Goal: Find specific page/section: Find specific page/section

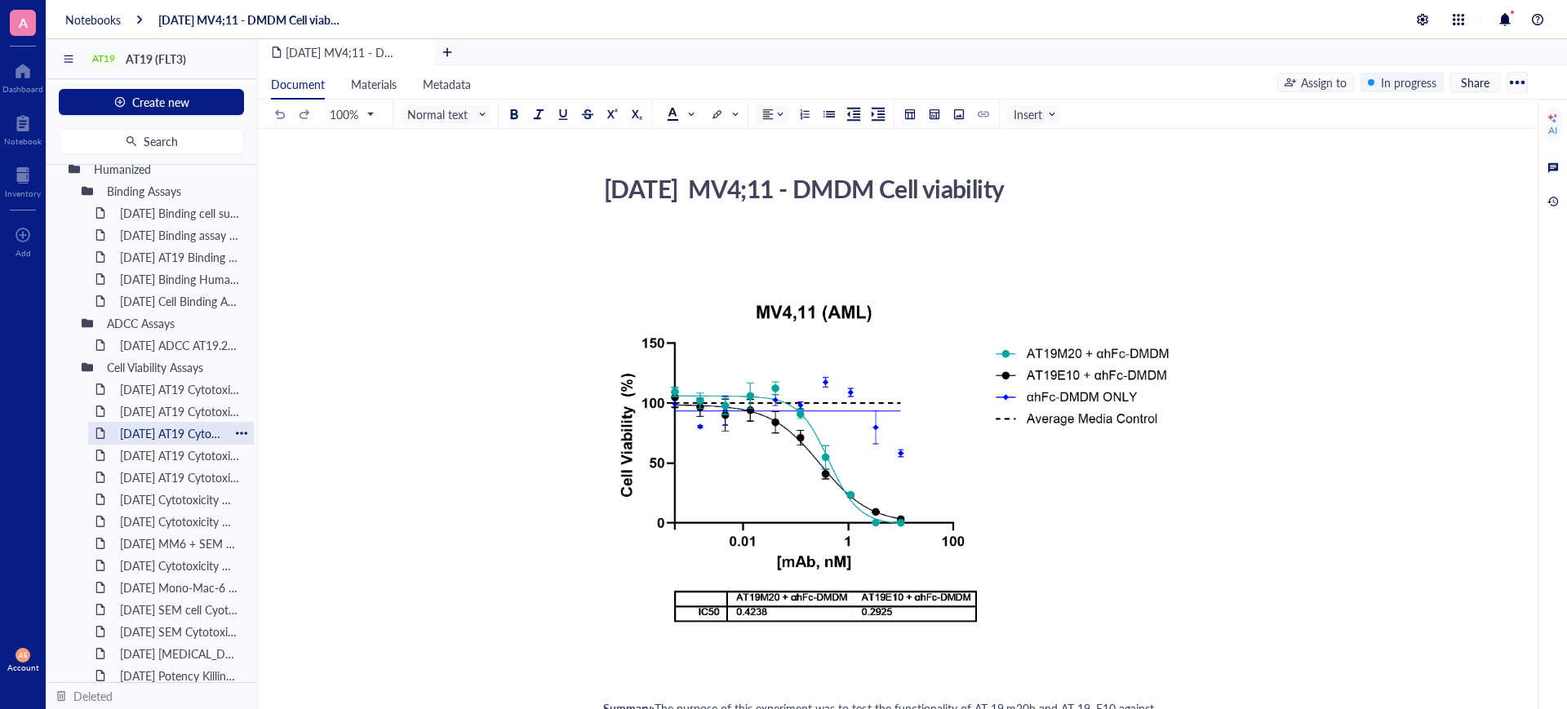
scroll to position [612, 0]
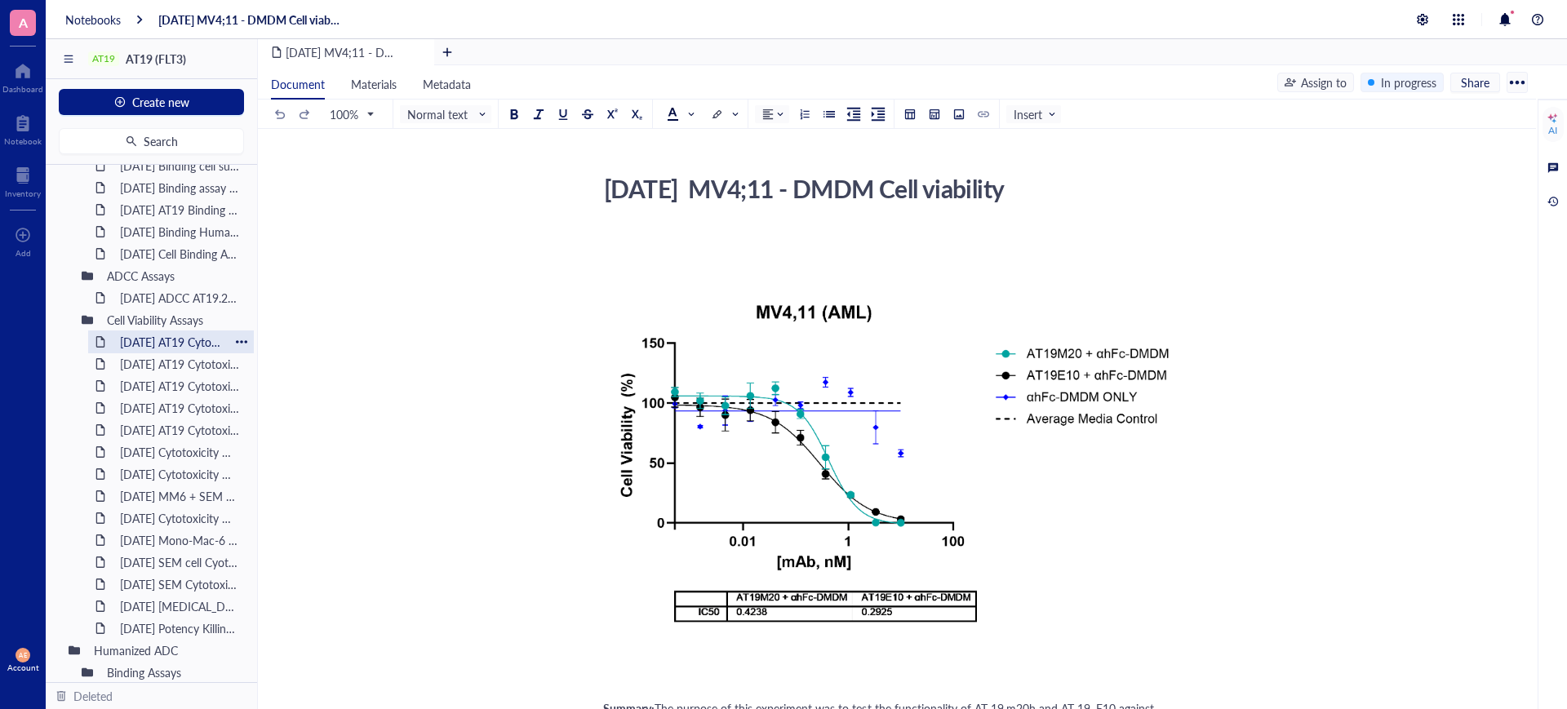
click at [144, 341] on div "[DATE] AT19 Cytotoxicity of MV411 (mAbs: eb10 m20h(v2)) in the presence of anti…" at bounding box center [171, 341] width 117 height 23
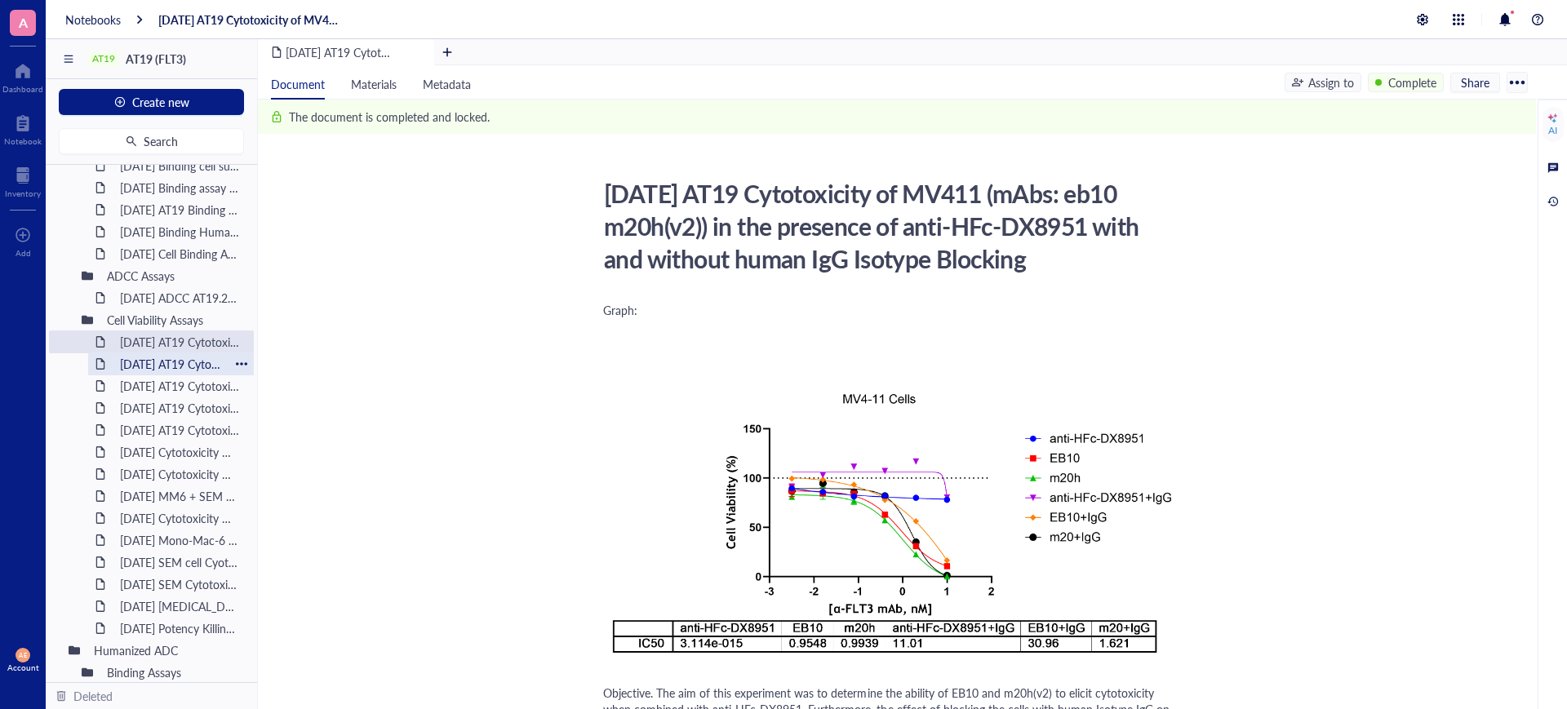
click at [153, 365] on div "[DATE] AT19 Cytotoxicity EB10, m20h(v2), 16F7 MMAE SEM Cells" at bounding box center [171, 364] width 117 height 23
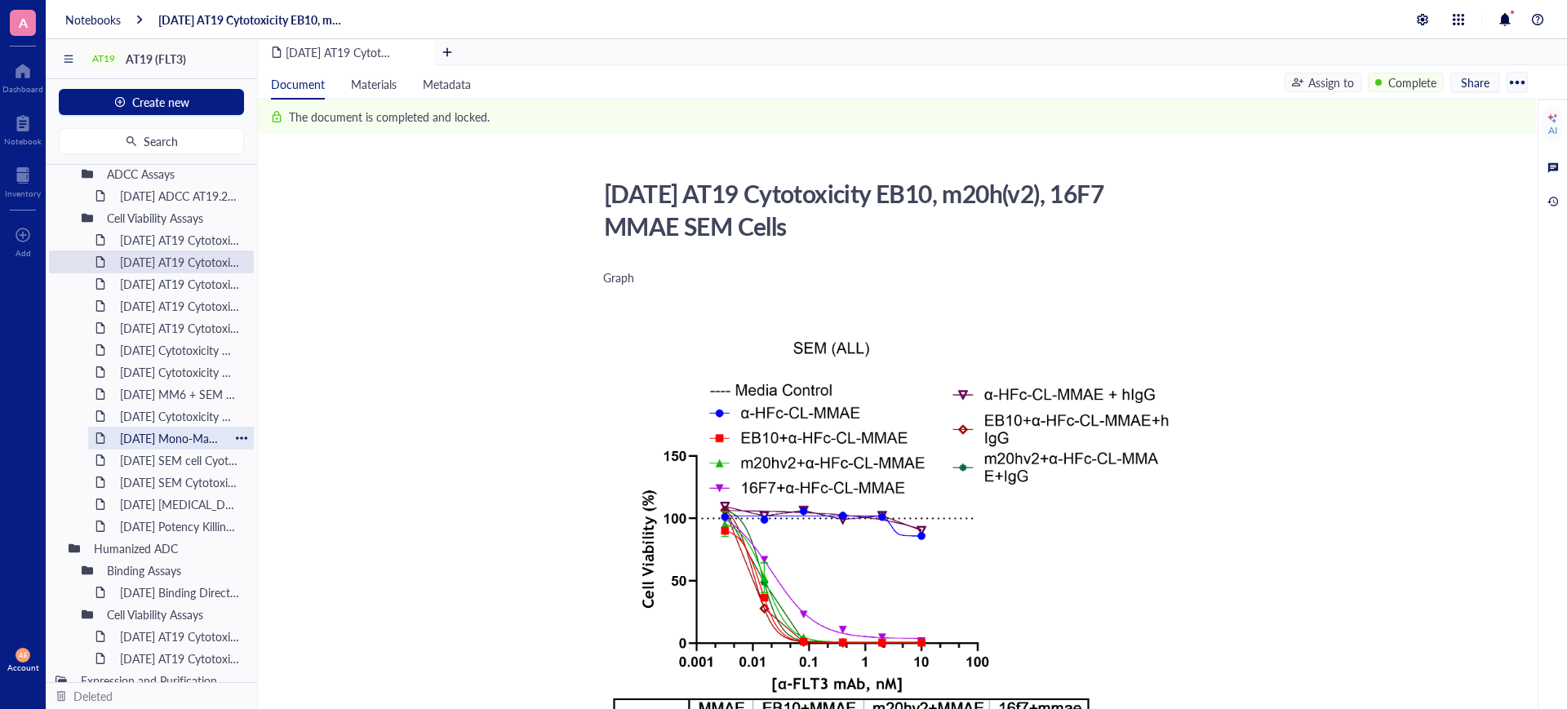
scroll to position [792, 0]
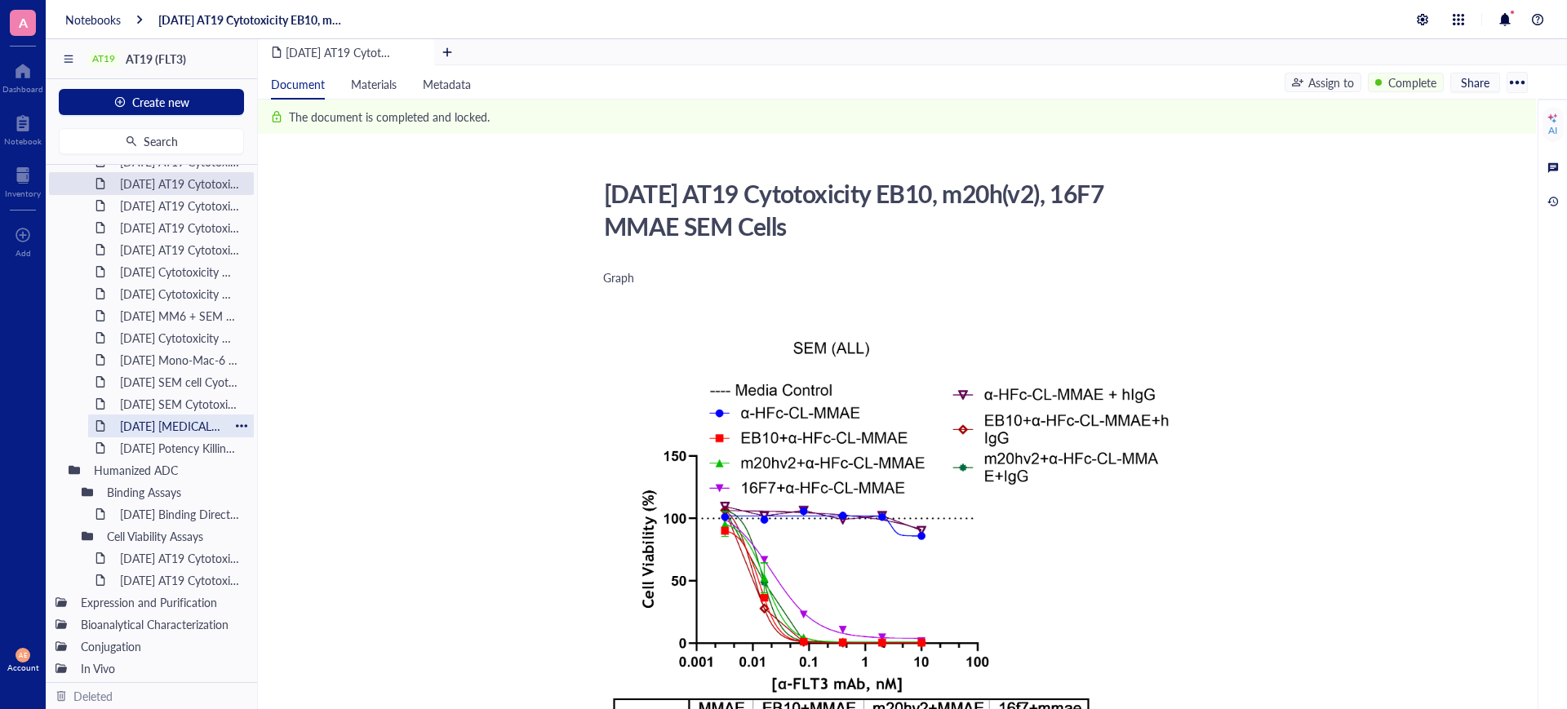
click at [123, 427] on div "[DATE] [MEDICAL_DATA]-6 Potency AT19.20h v2" at bounding box center [171, 426] width 117 height 23
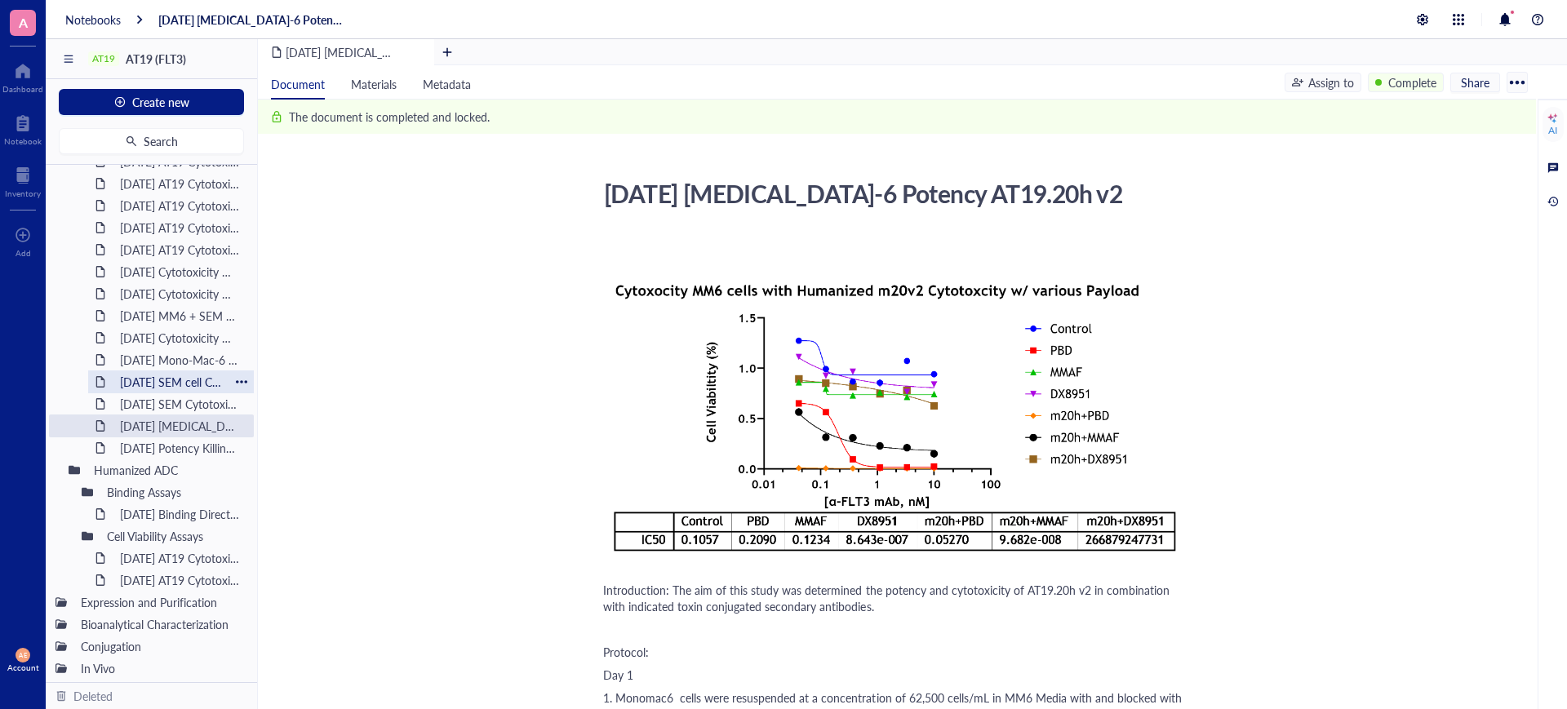
click at [181, 379] on div "[DATE] SEM cell Cyototoxcicity DX8951 m20h" at bounding box center [171, 381] width 117 height 23
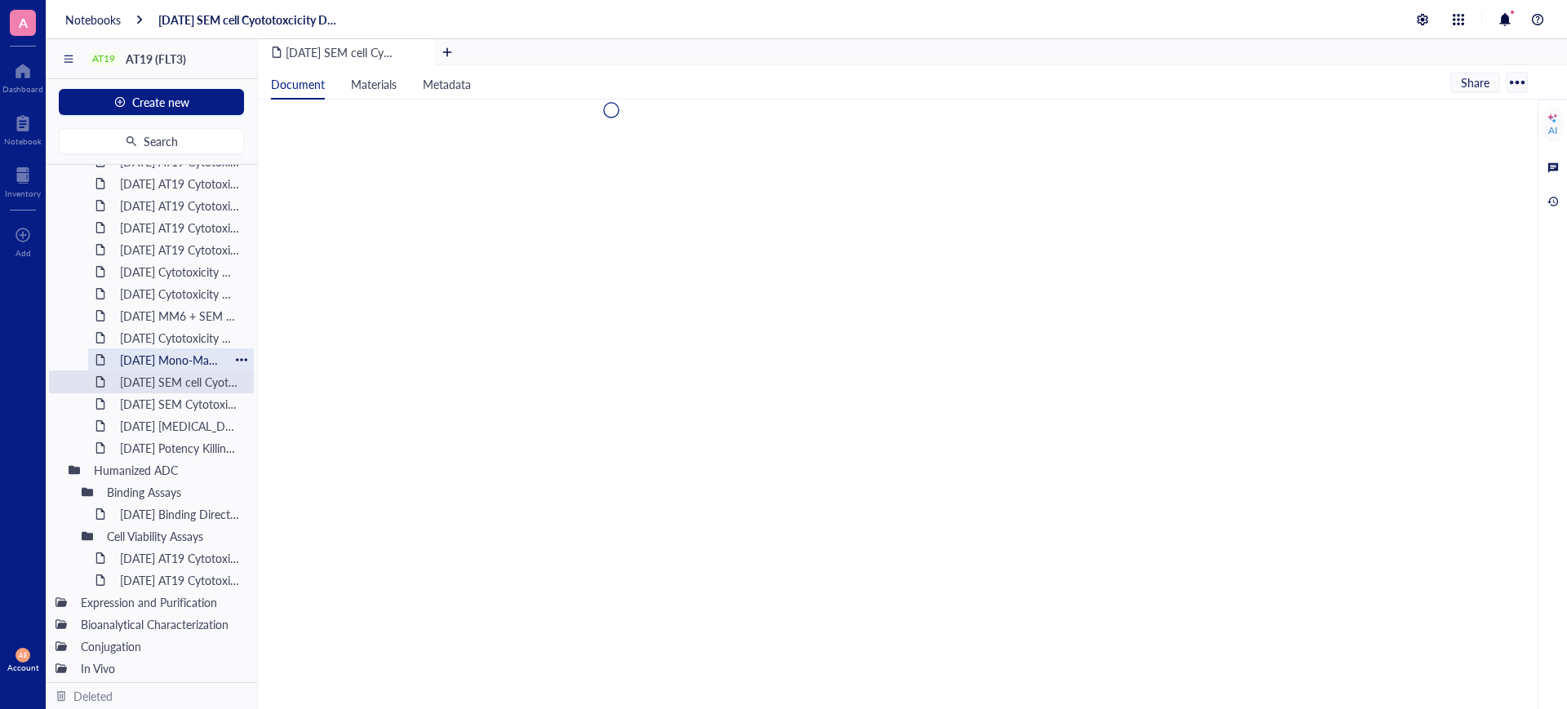
click at [152, 360] on div "[DATE] Mono-Mac-6 cell Cytotoxcicity DX8951 AT19.20h" at bounding box center [171, 359] width 117 height 23
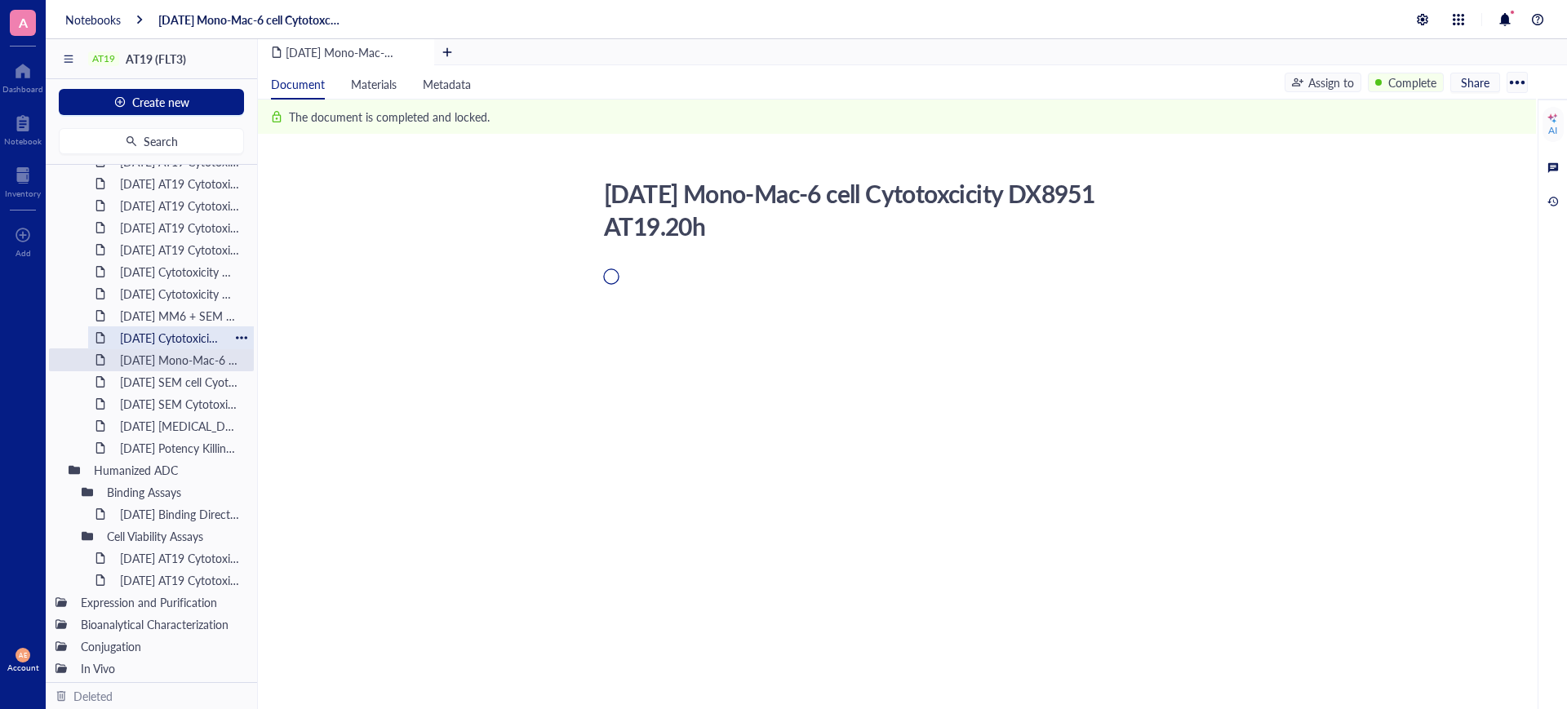
click at [155, 335] on div "[DATE] Cytotoxicity MM6 + SEM cells m20h" at bounding box center [171, 337] width 117 height 23
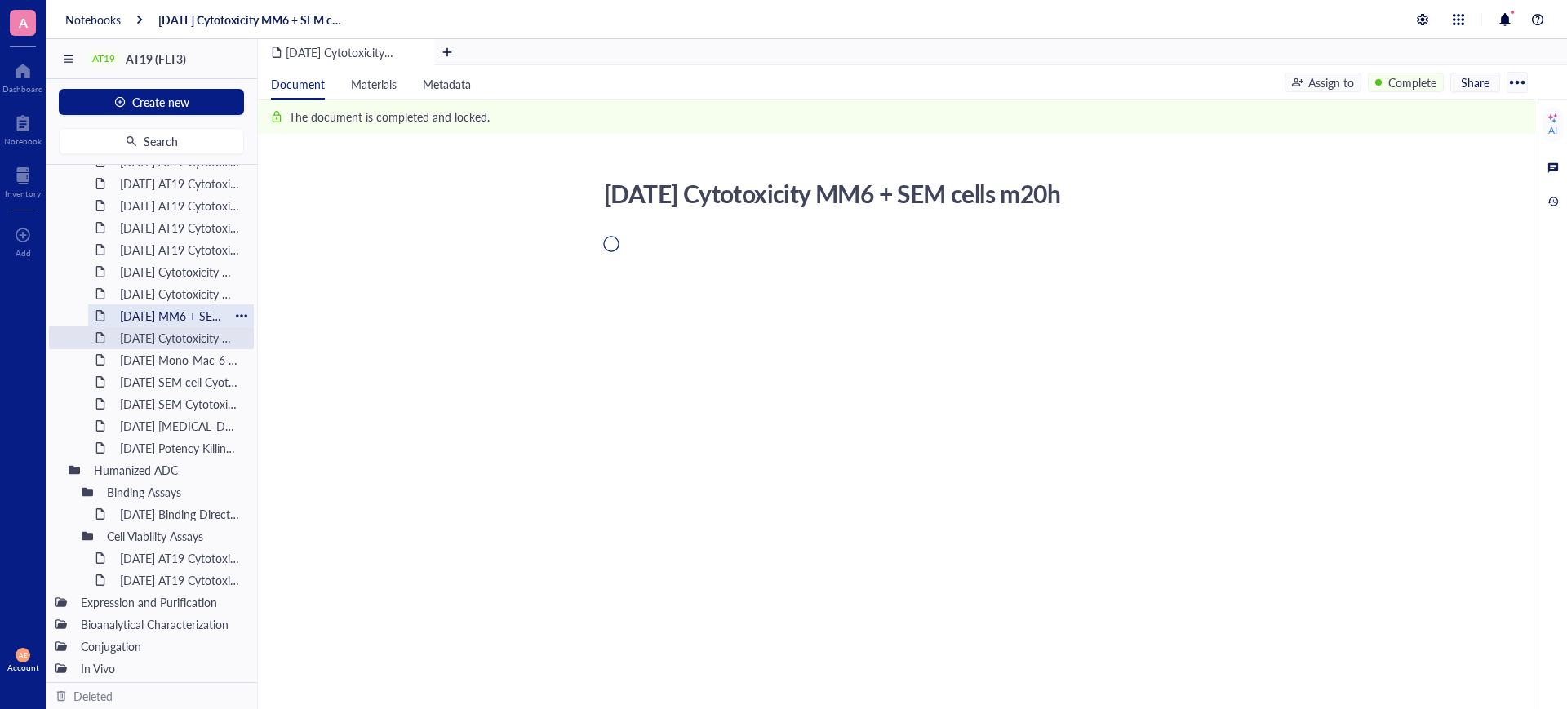
click at [155, 309] on div "[DATE] MM6 + SEM Cell Cytotoxicity DX8951" at bounding box center [171, 315] width 117 height 23
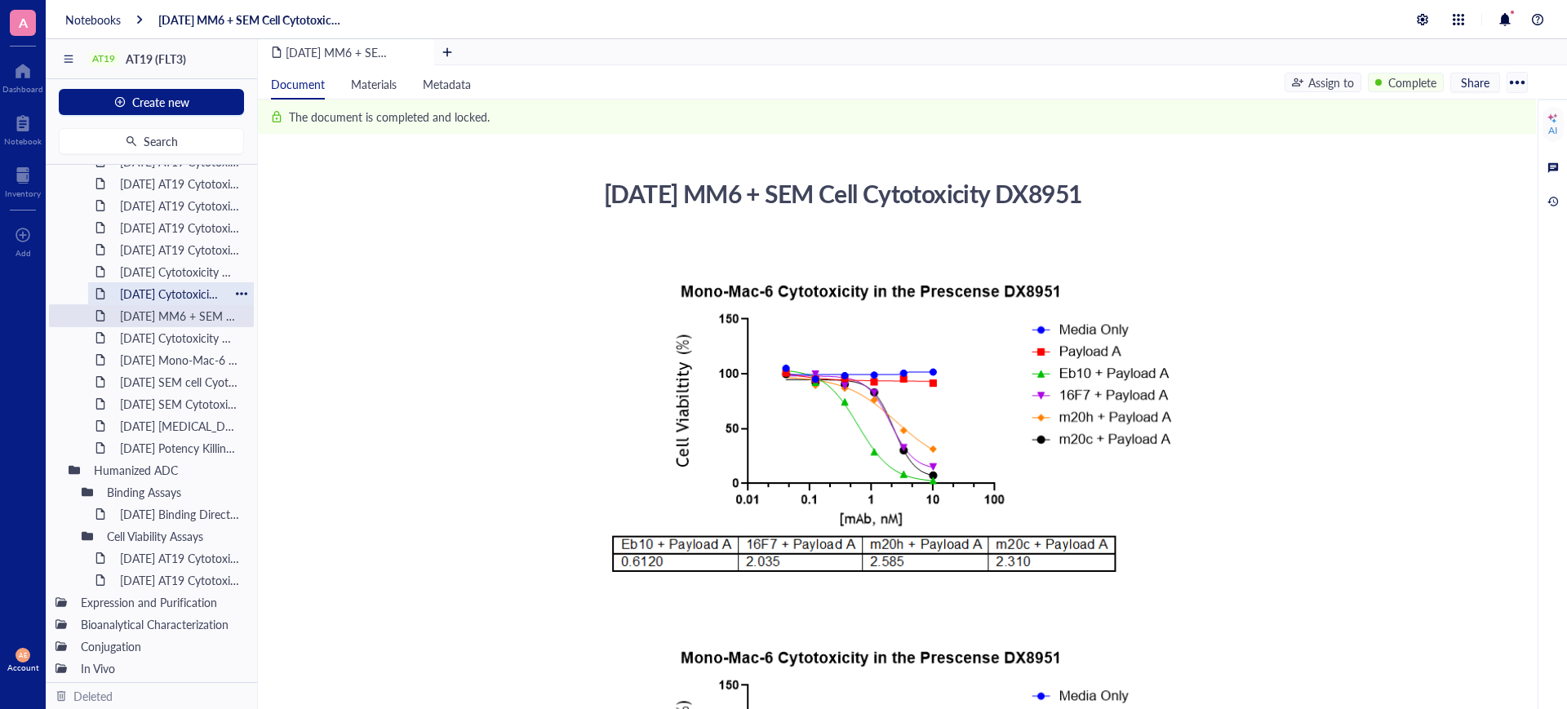
click at [167, 291] on div "[DATE] Cytotoxicity Deruxtecan Conjugated m20 humanized (v2)" at bounding box center [171, 293] width 117 height 23
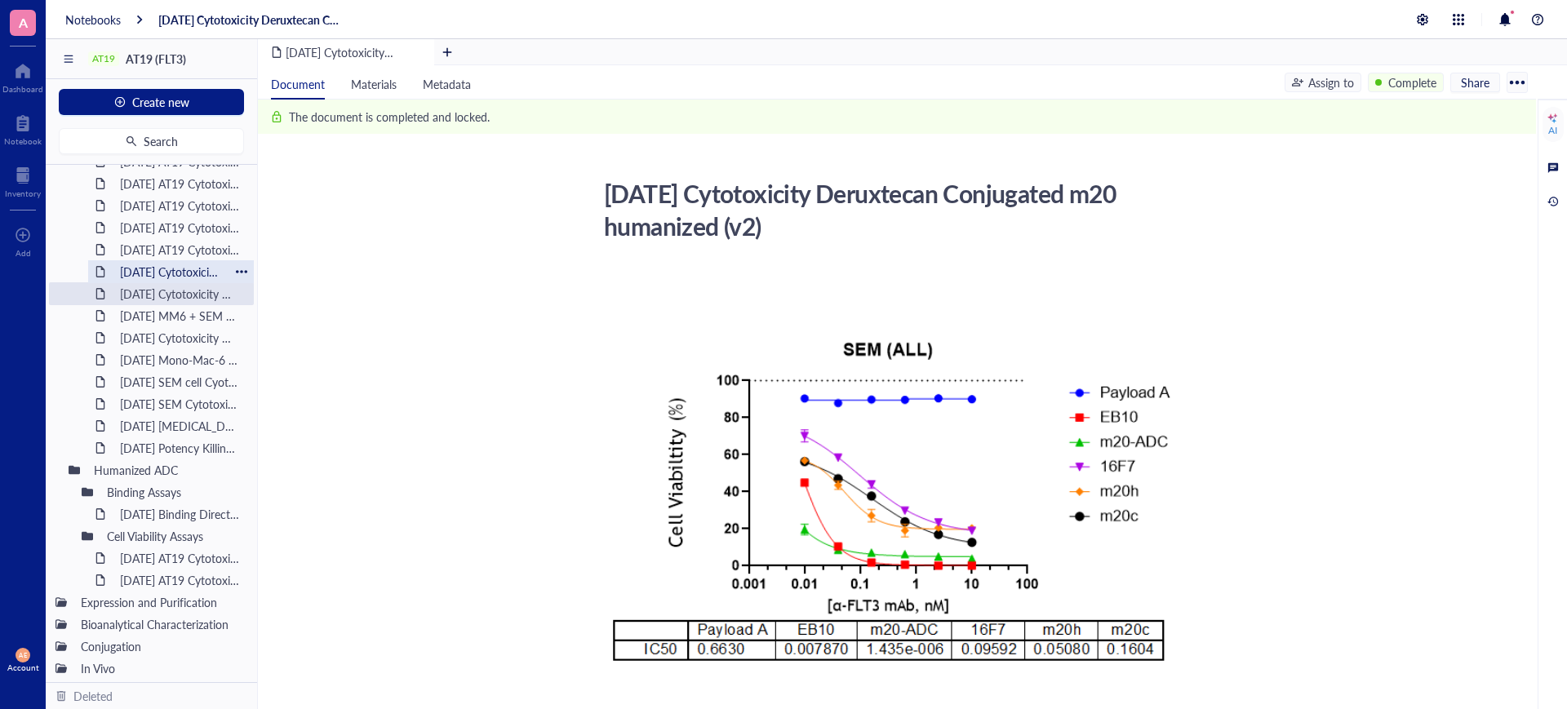
click at [162, 266] on div "[DATE] Cytotoxicity m20adc 3A1" at bounding box center [171, 271] width 117 height 23
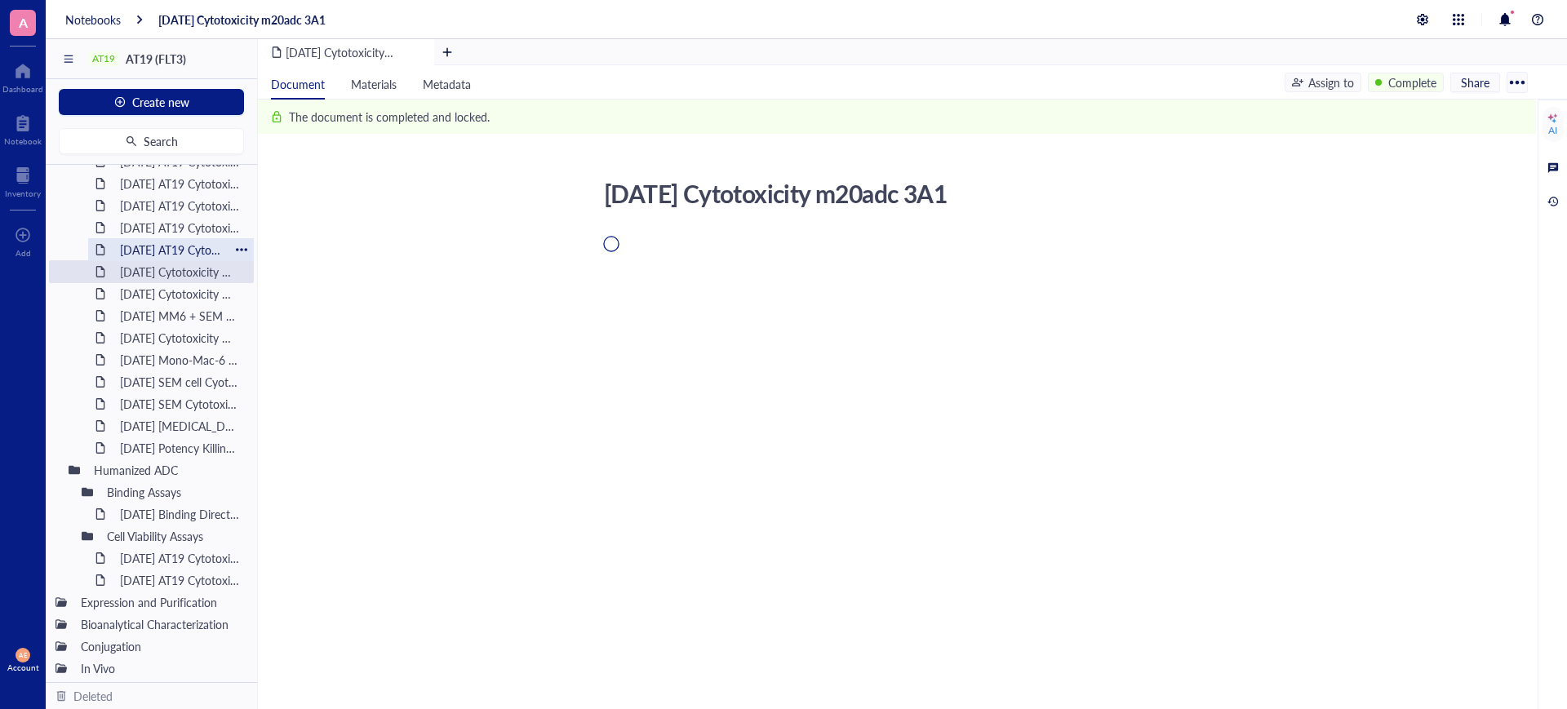
click at [163, 246] on div "[DATE] AT19 Cytotoxicity EB10, m20h(v2), 16F7c DX8951 RS4;11" at bounding box center [171, 249] width 117 height 23
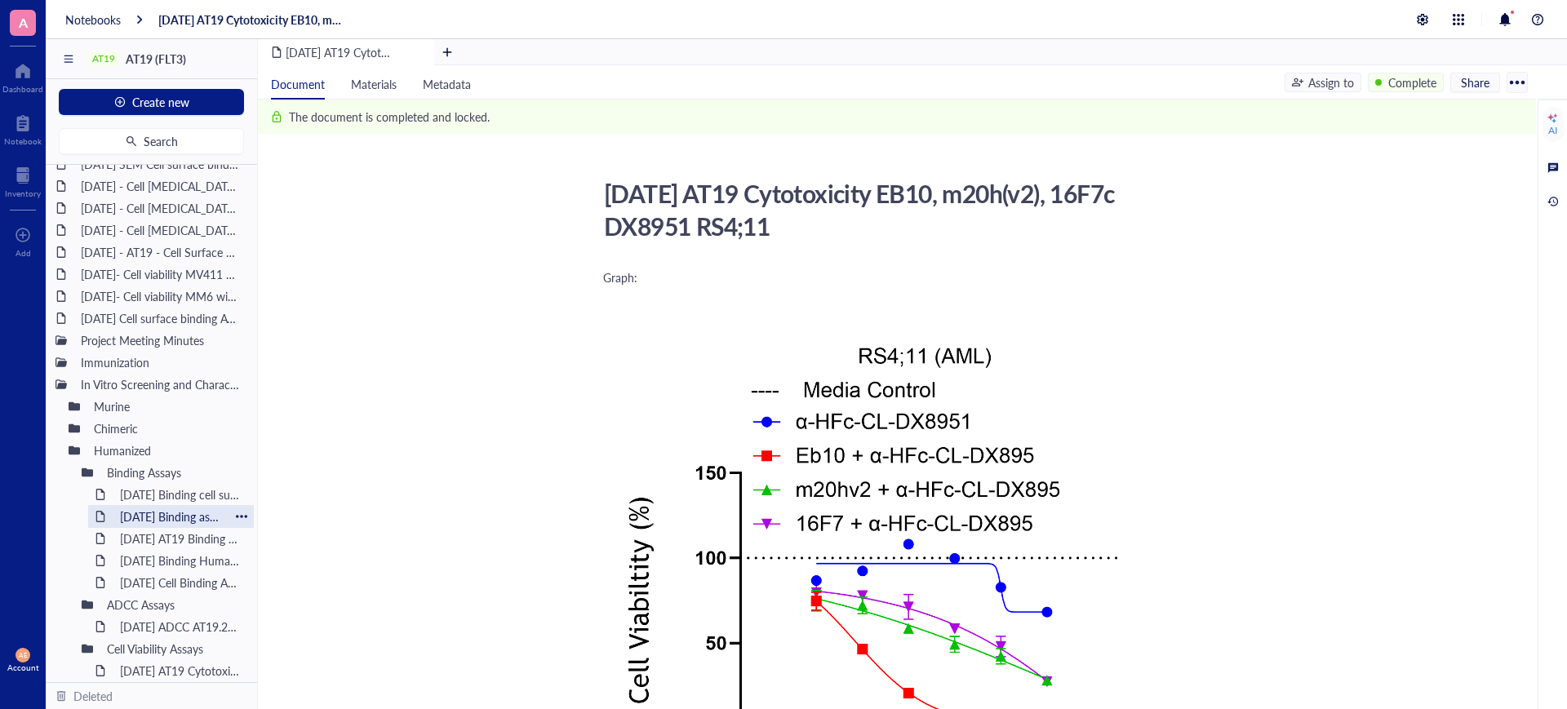
scroll to position [282, 0]
click at [112, 365] on div "Immunization" at bounding box center [133, 363] width 120 height 23
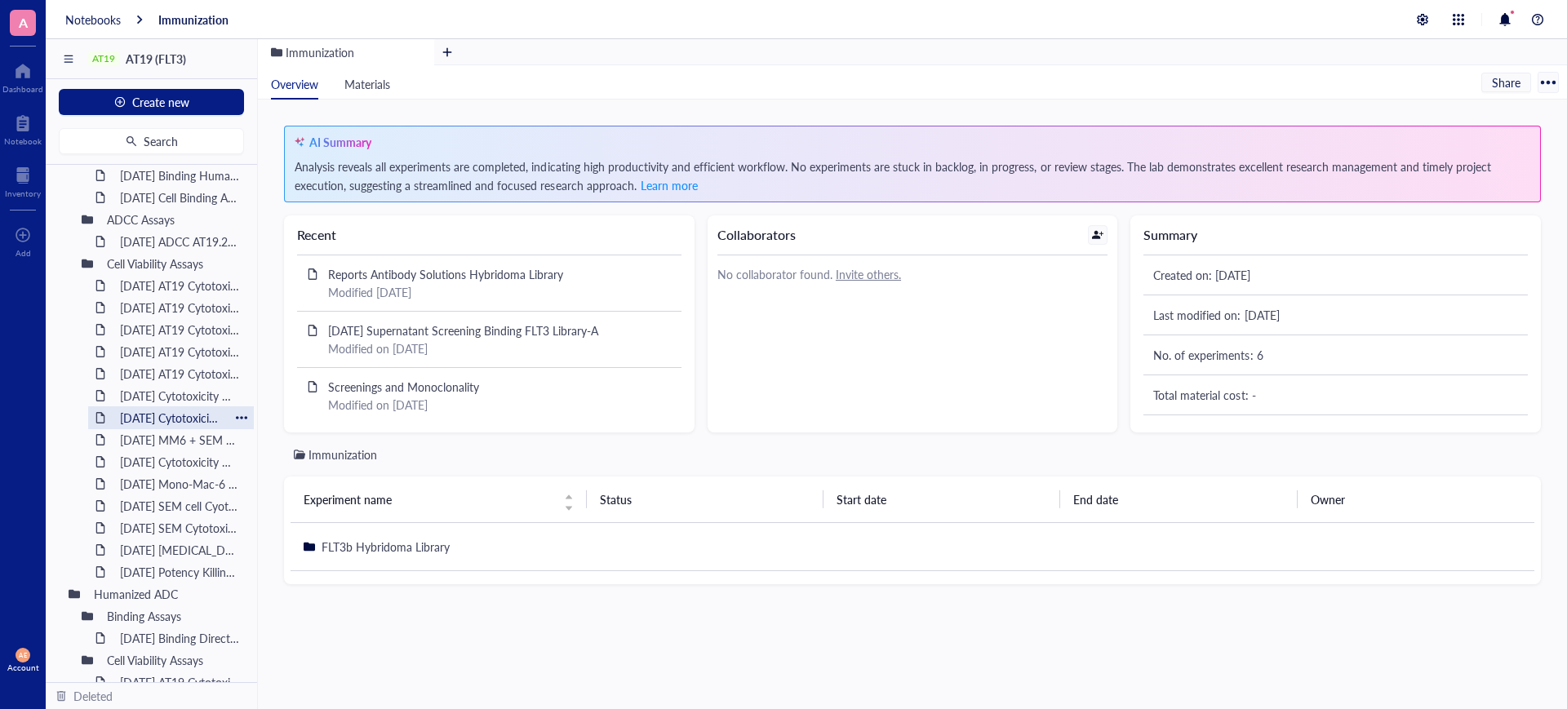
scroll to position [714, 0]
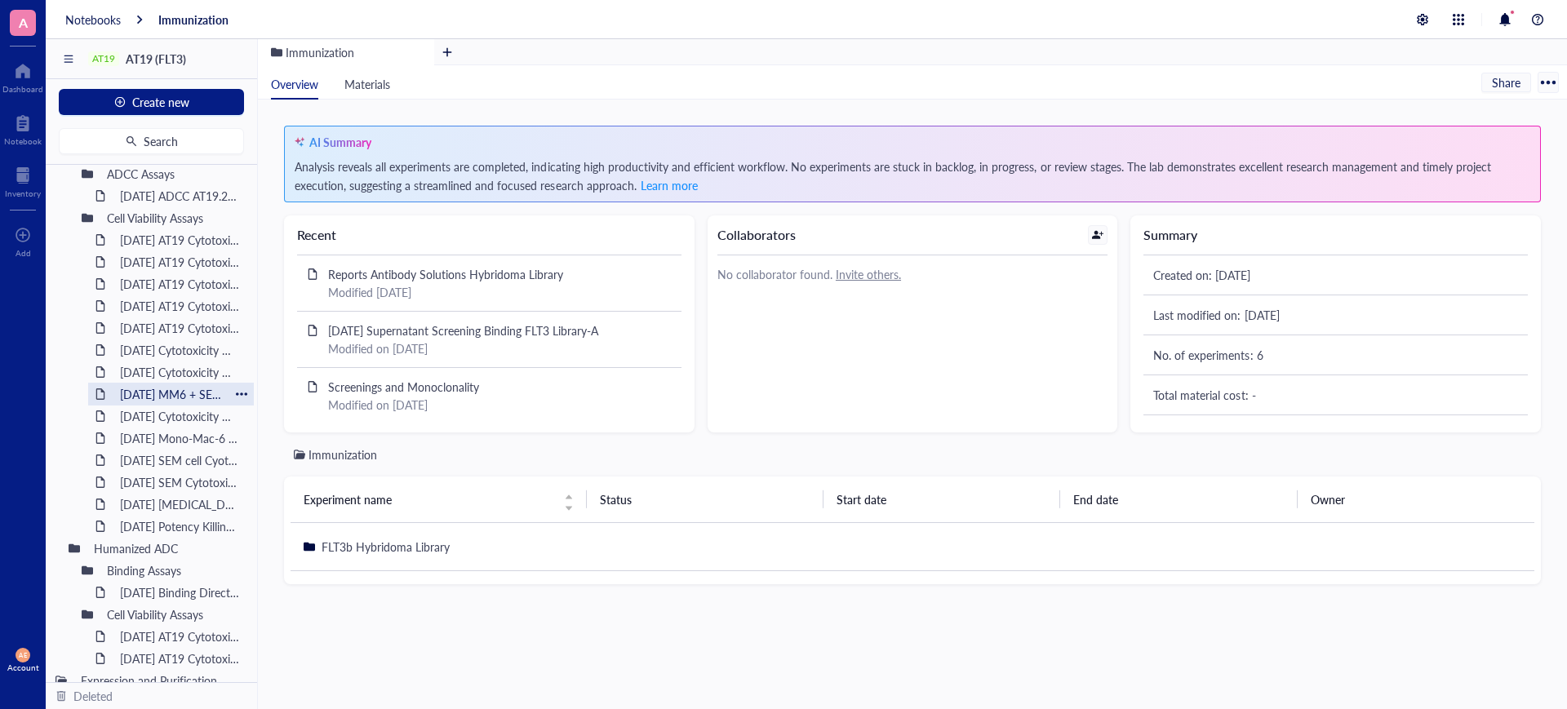
click at [151, 393] on div "[DATE] MM6 + SEM Cell Cytotoxicity DX8951" at bounding box center [171, 394] width 117 height 23
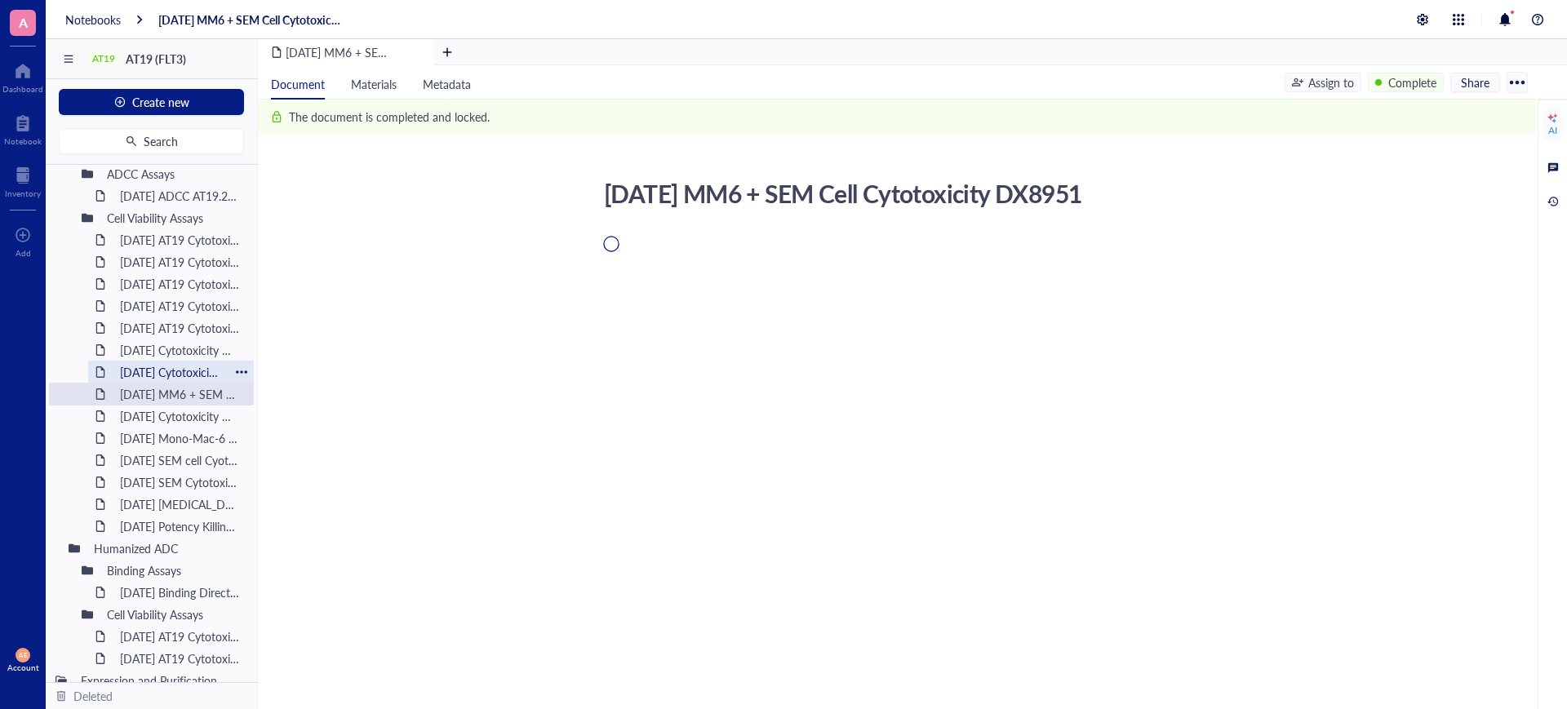
click at [153, 370] on div "[DATE] Cytotoxicity Deruxtecan Conjugated m20 humanized (v2)" at bounding box center [171, 372] width 117 height 23
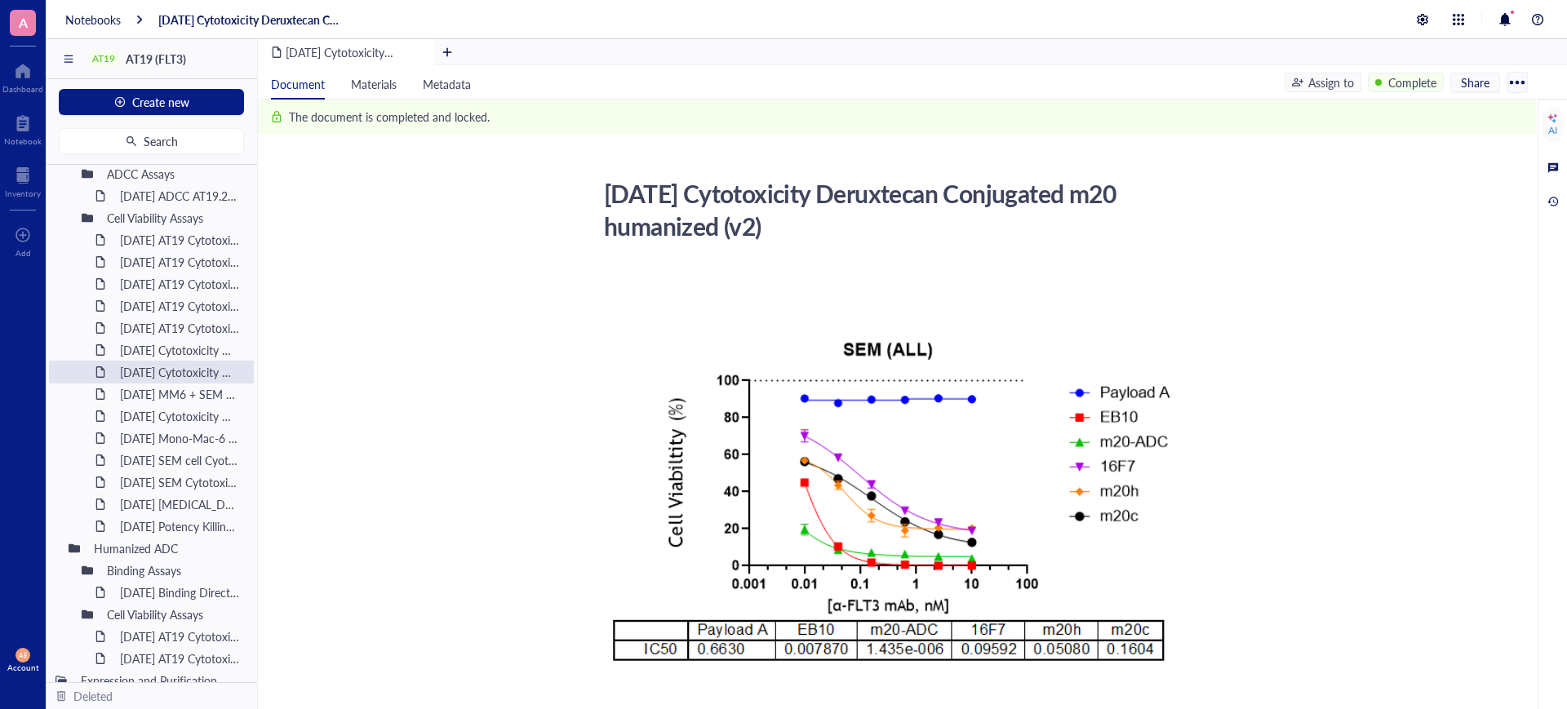
scroll to position [792, 0]
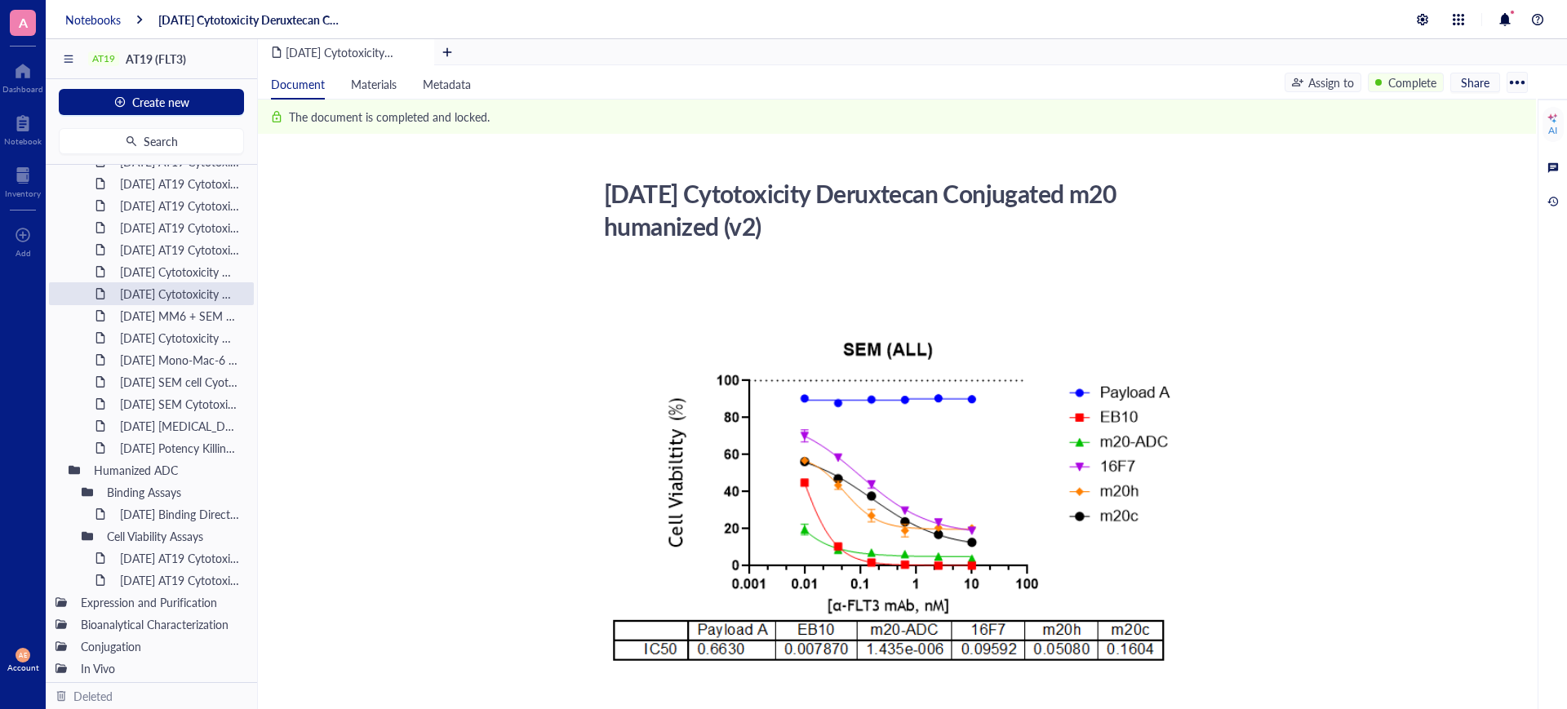
click at [99, 13] on div "Notebooks" at bounding box center [92, 19] width 55 height 15
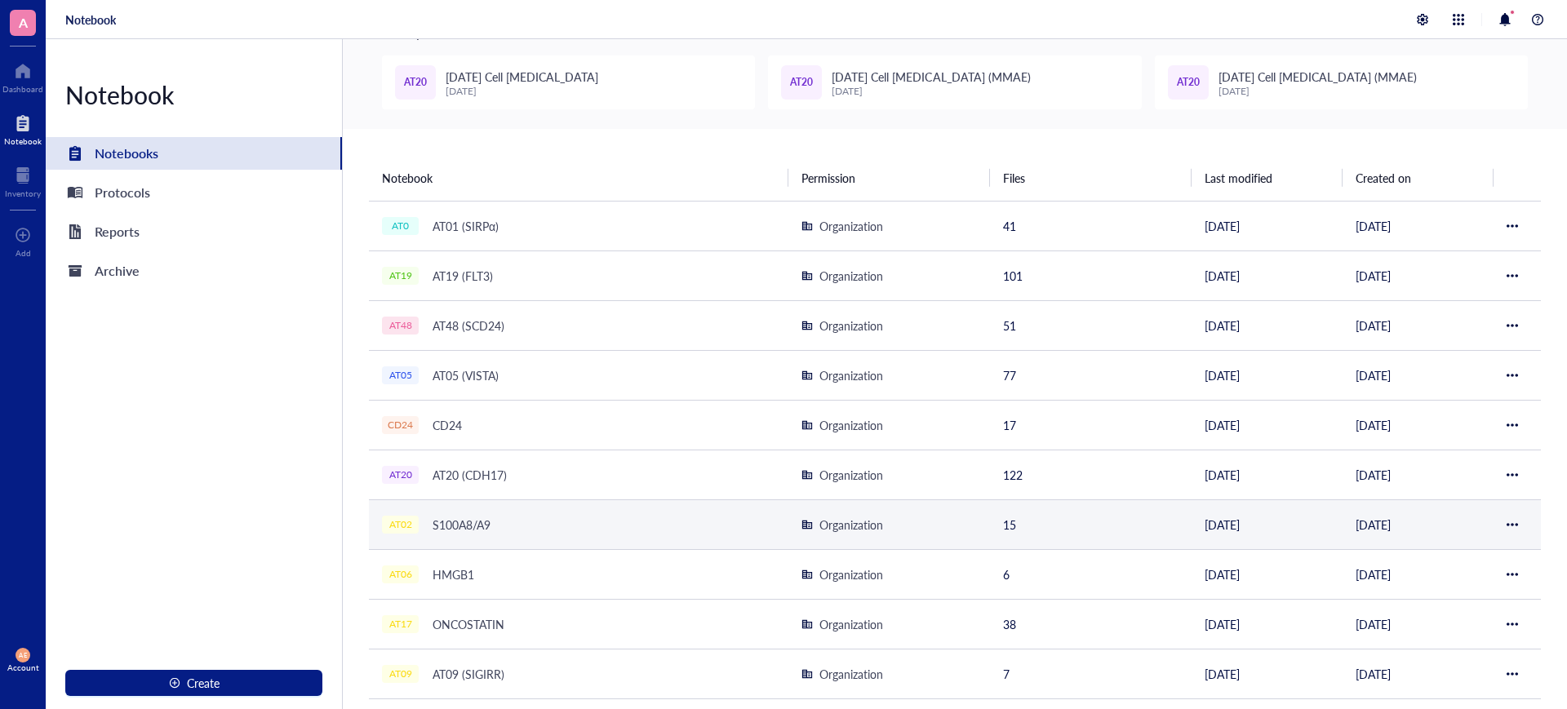
scroll to position [102, 0]
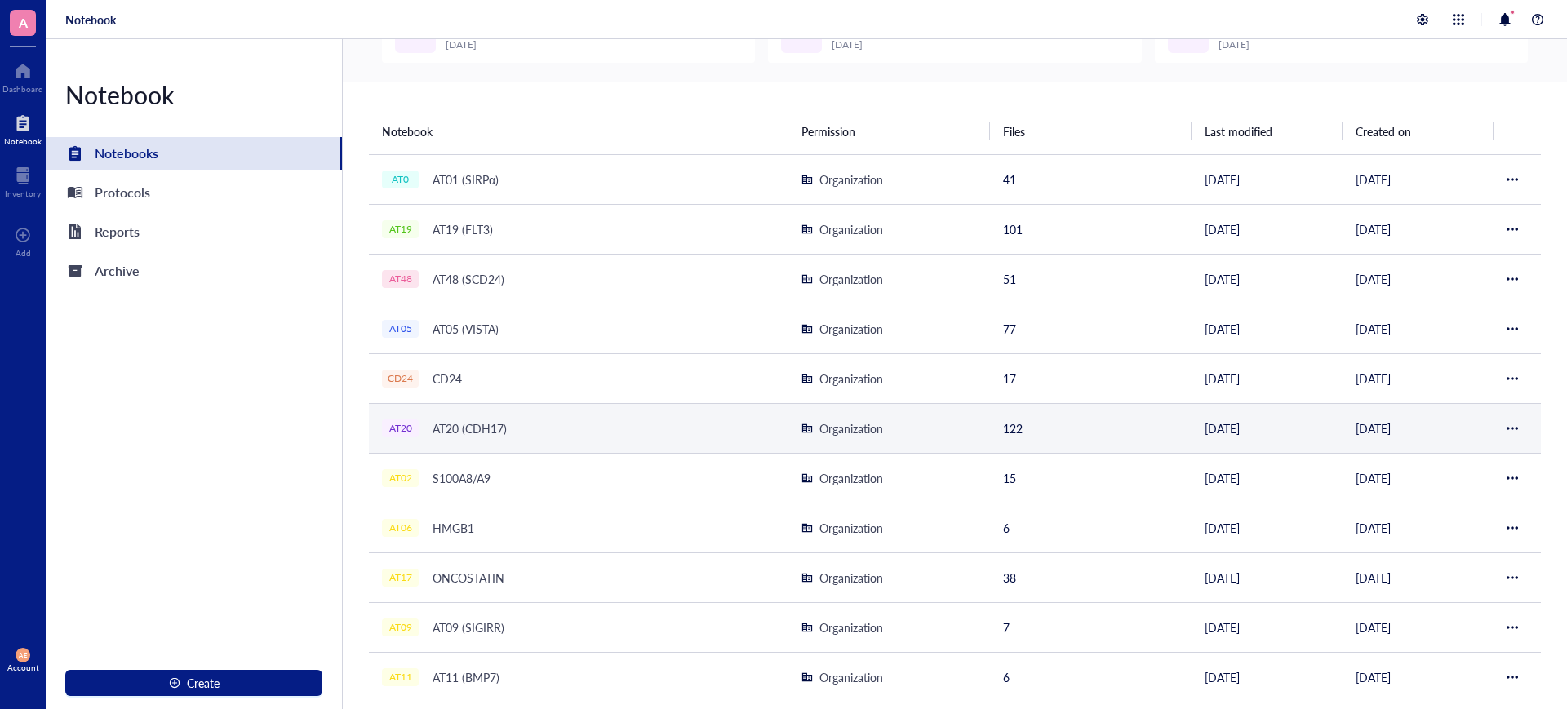
click at [470, 434] on div "AT20 (CDH17)" at bounding box center [469, 428] width 89 height 23
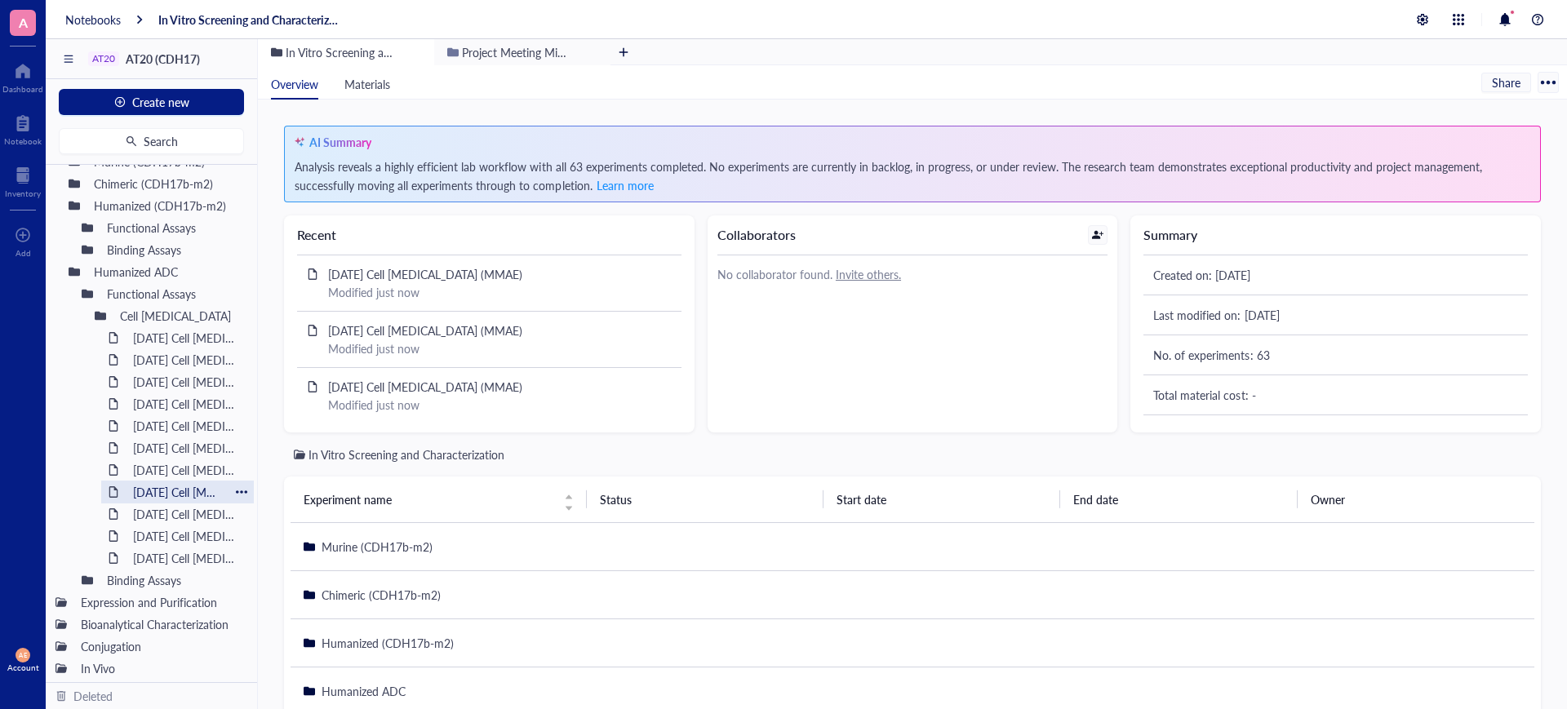
scroll to position [95, 0]
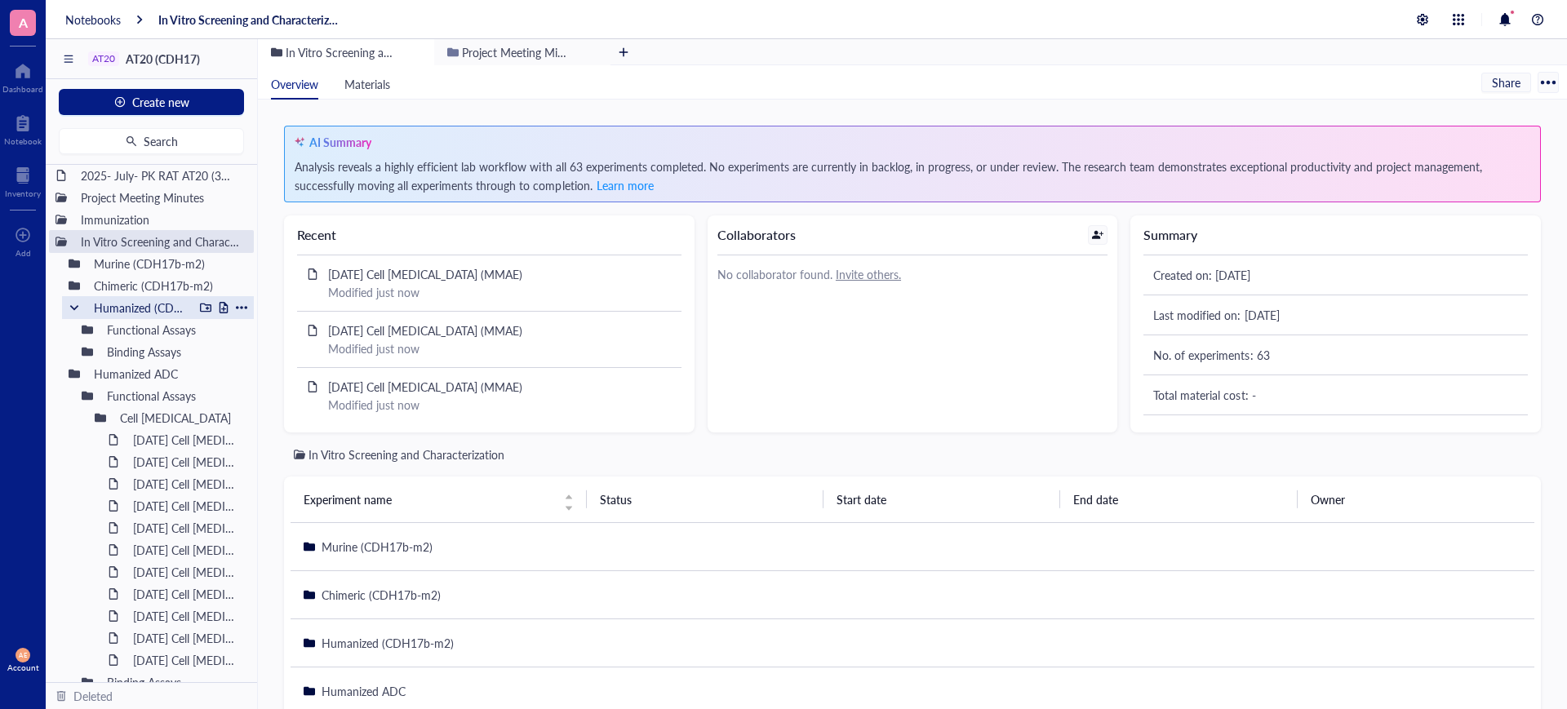
click at [91, 304] on div "Humanized (CDH17b-m2)" at bounding box center [139, 307] width 107 height 23
